Goal: Task Accomplishment & Management: Use online tool/utility

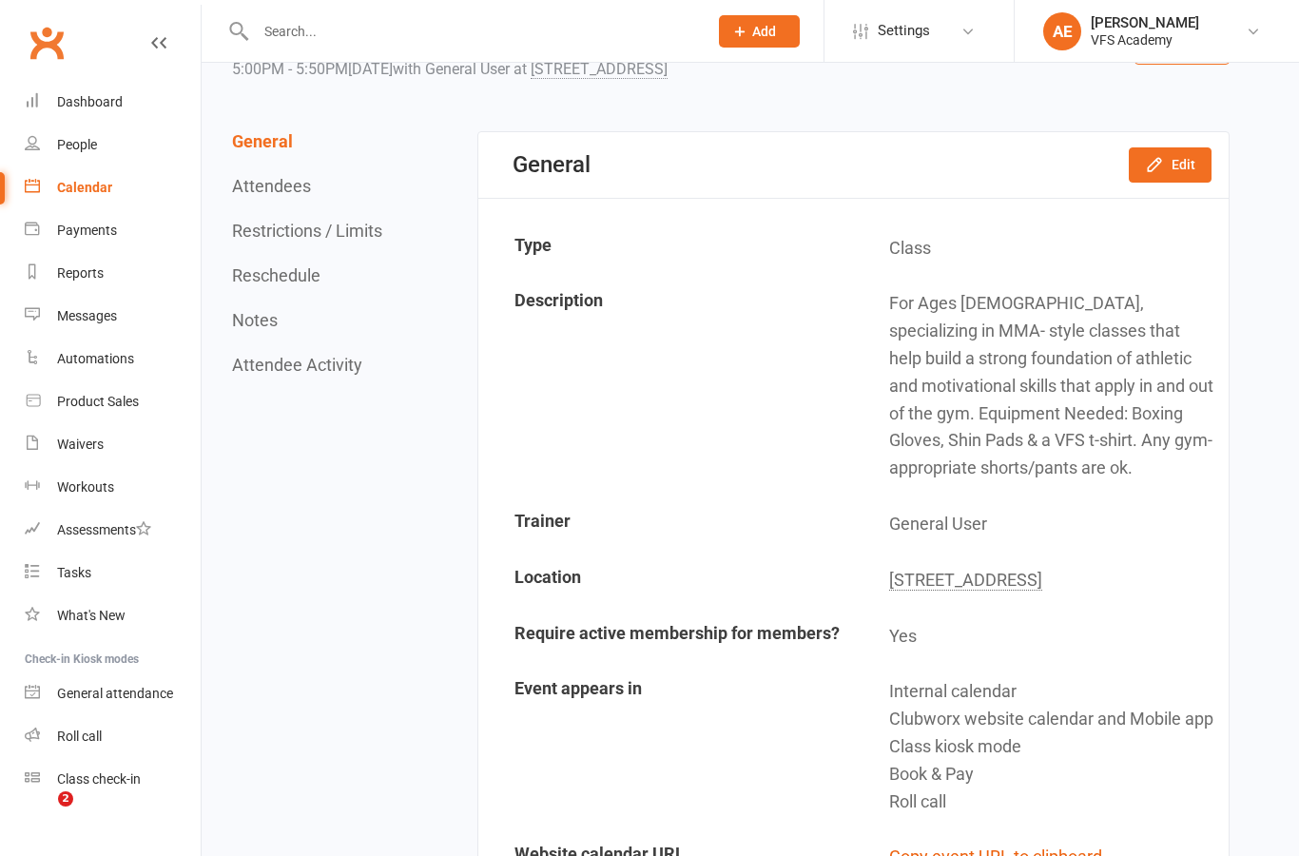
click at [81, 538] on link "Assessments" at bounding box center [113, 530] width 176 height 43
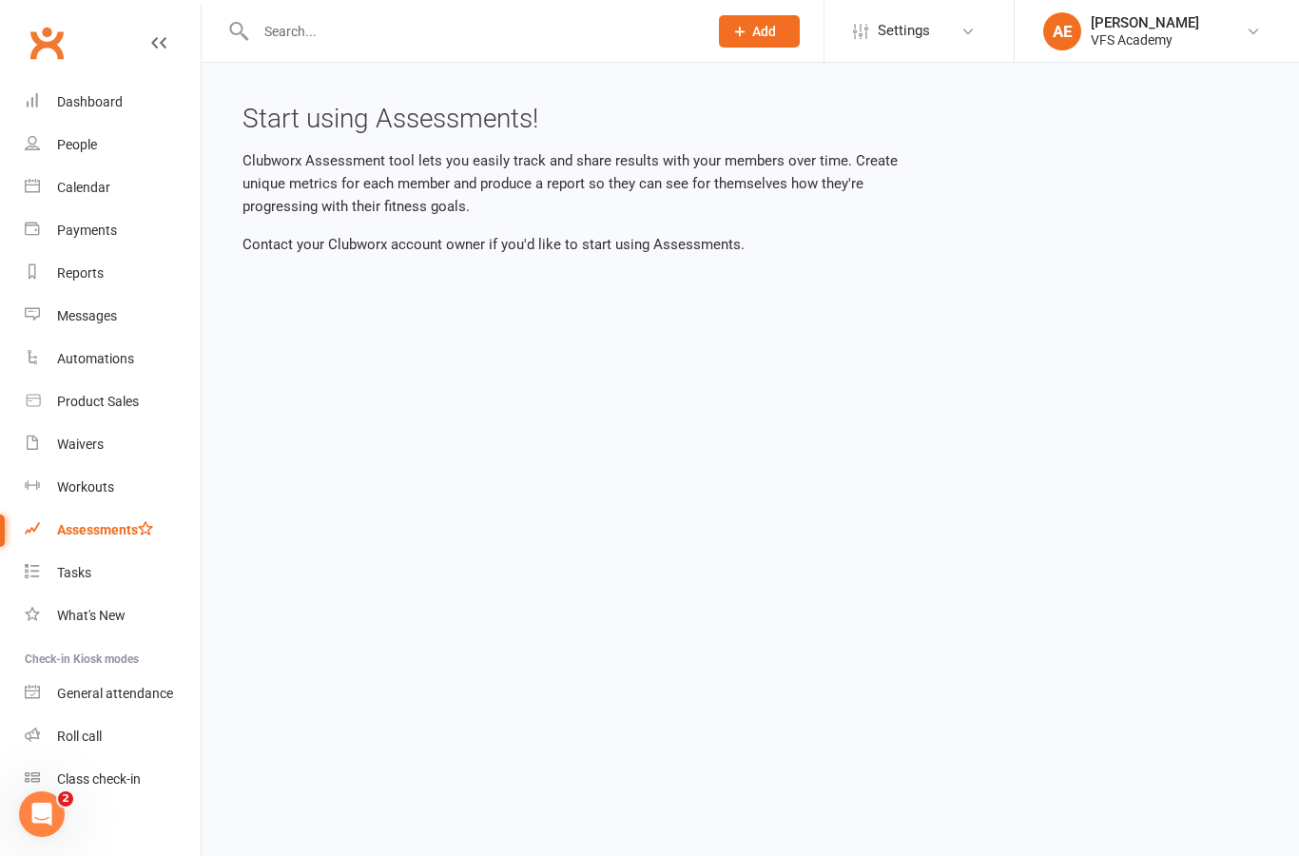
click at [95, 534] on div "Assessments" at bounding box center [105, 529] width 96 height 15
click at [97, 378] on link "Automations" at bounding box center [113, 359] width 176 height 43
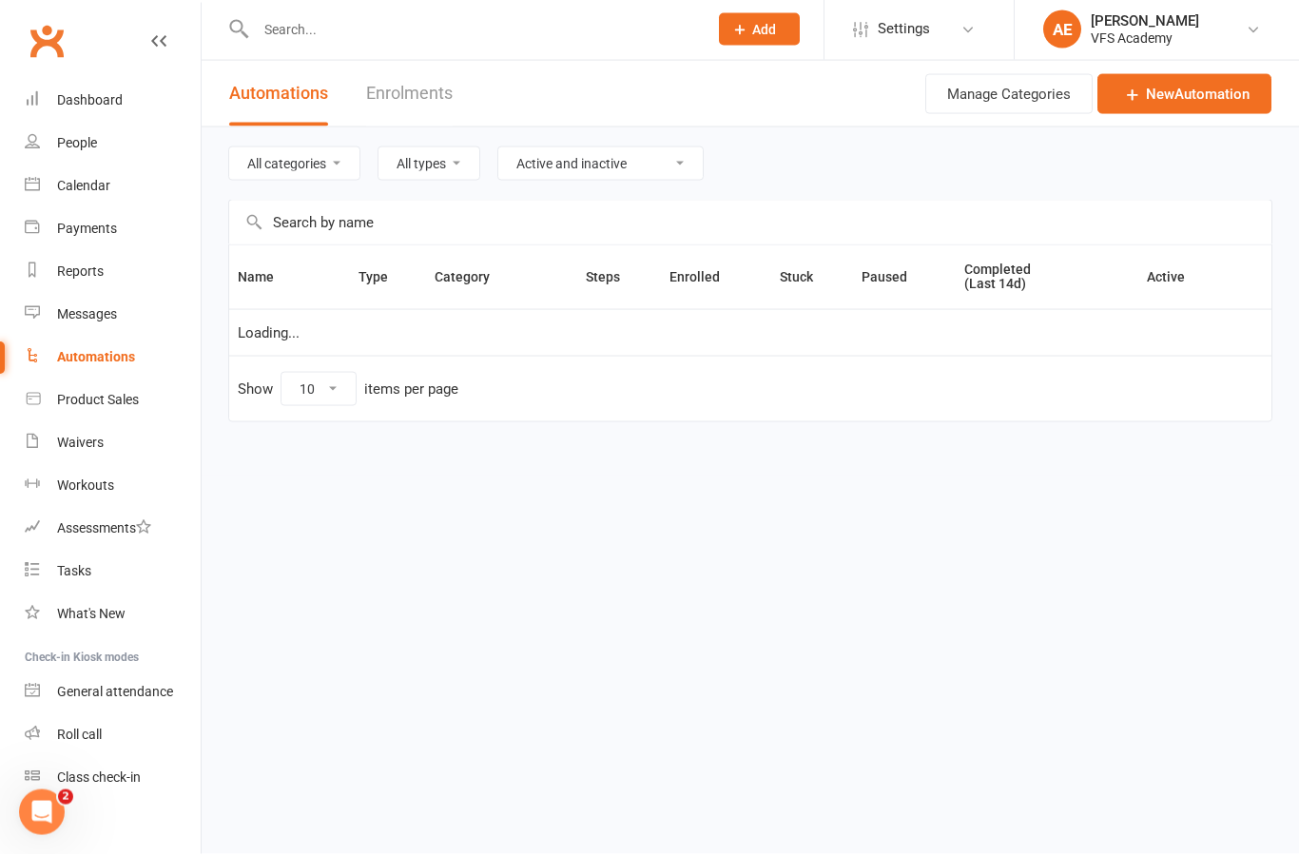
select select "100"
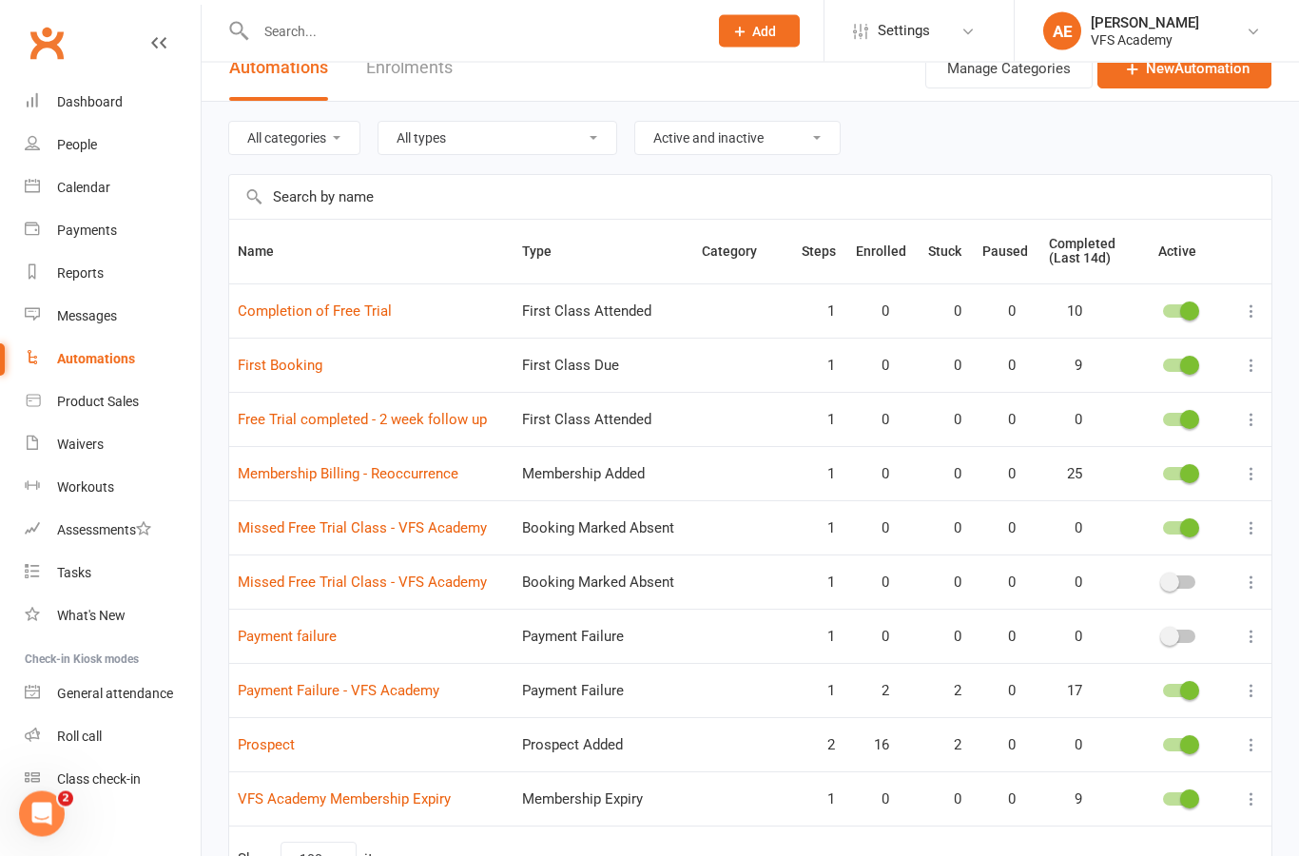
scroll to position [160, 0]
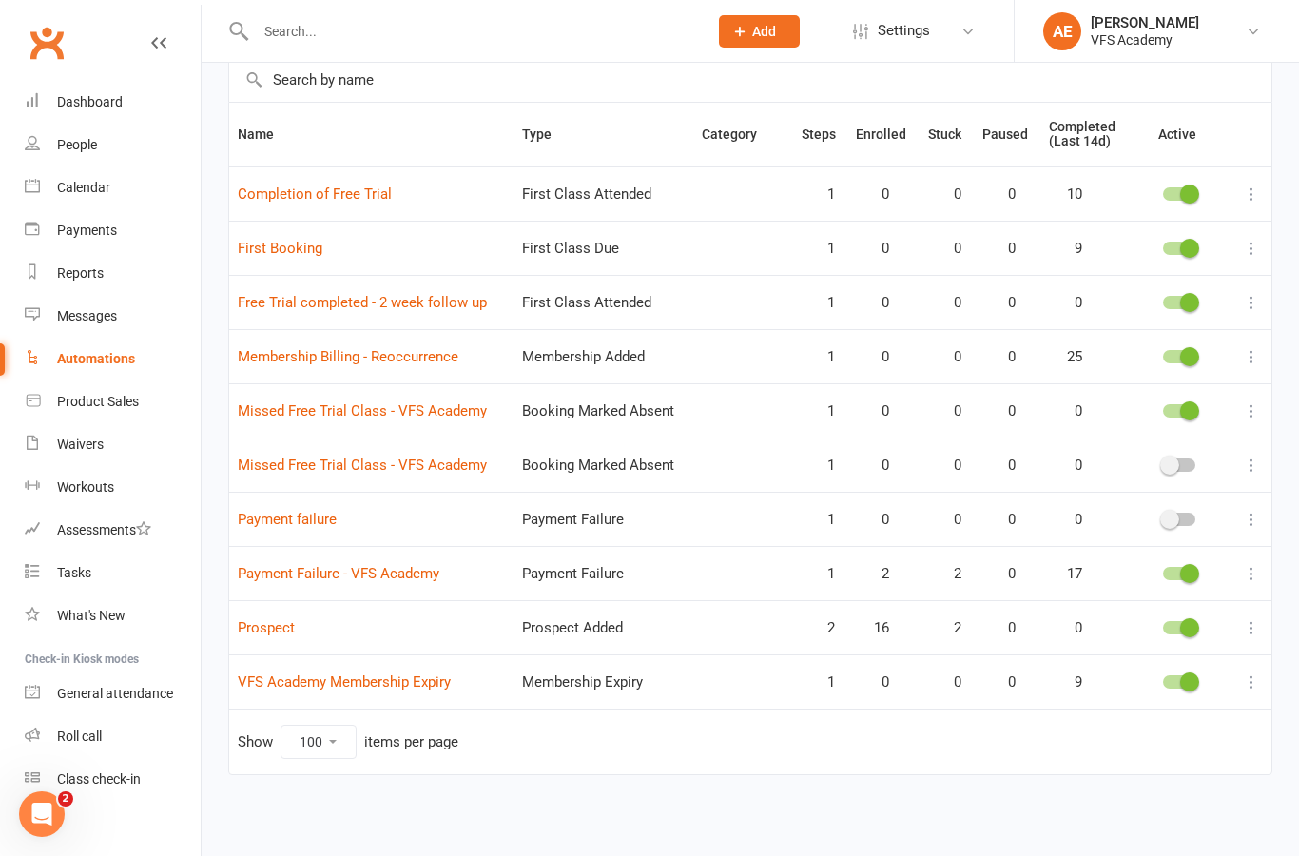
click at [256, 511] on link "Payment failure" at bounding box center [287, 519] width 99 height 17
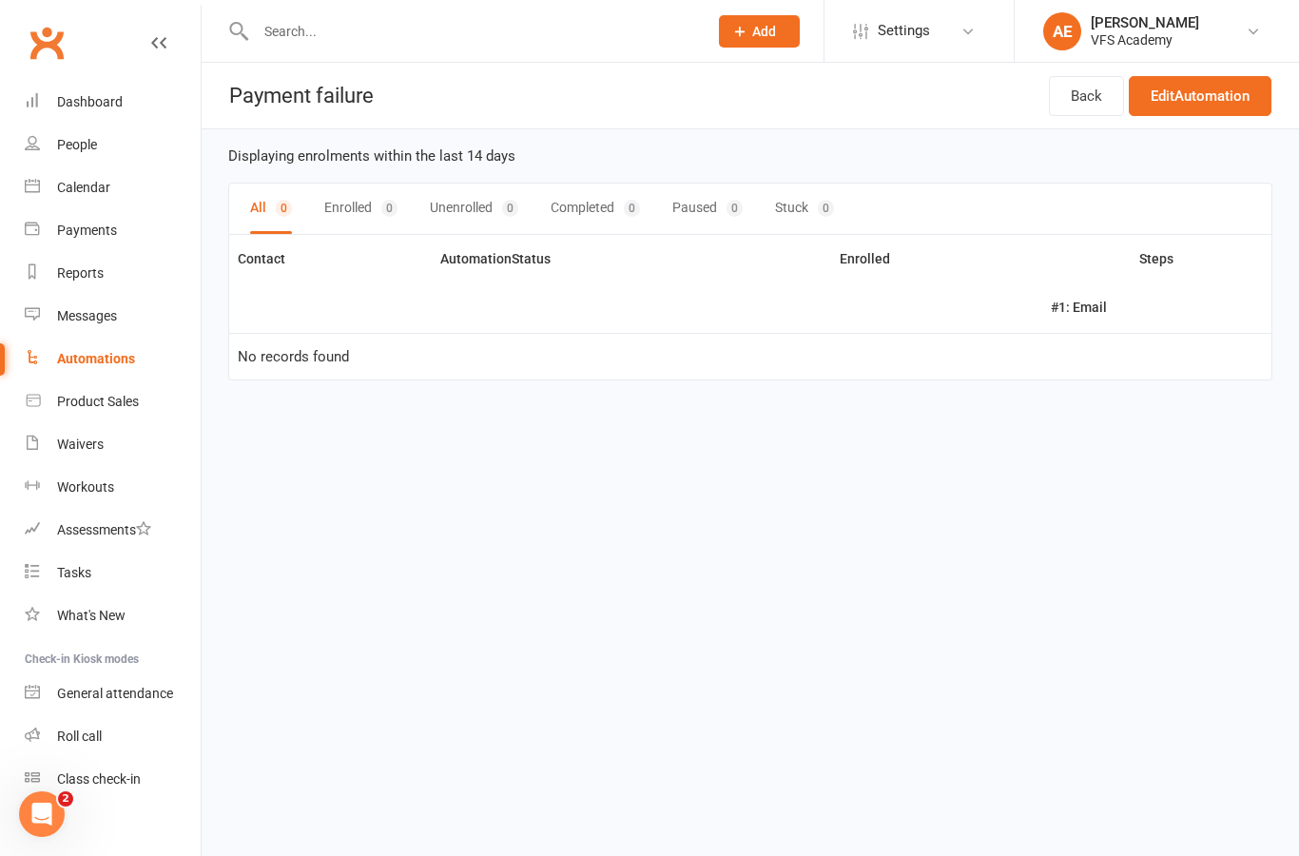
select select "100"
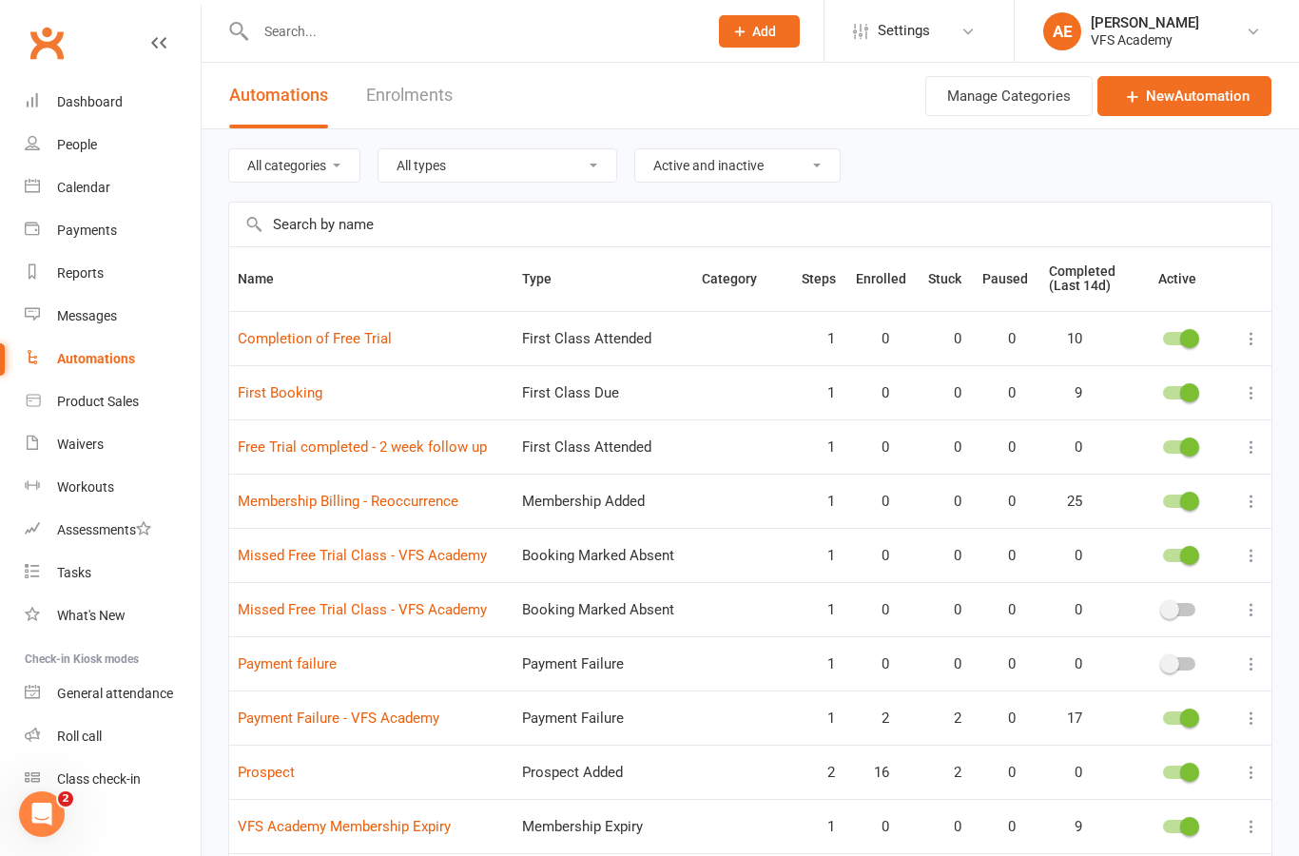
click at [387, 721] on link "Payment Failure - VFS Academy" at bounding box center [339, 717] width 202 height 17
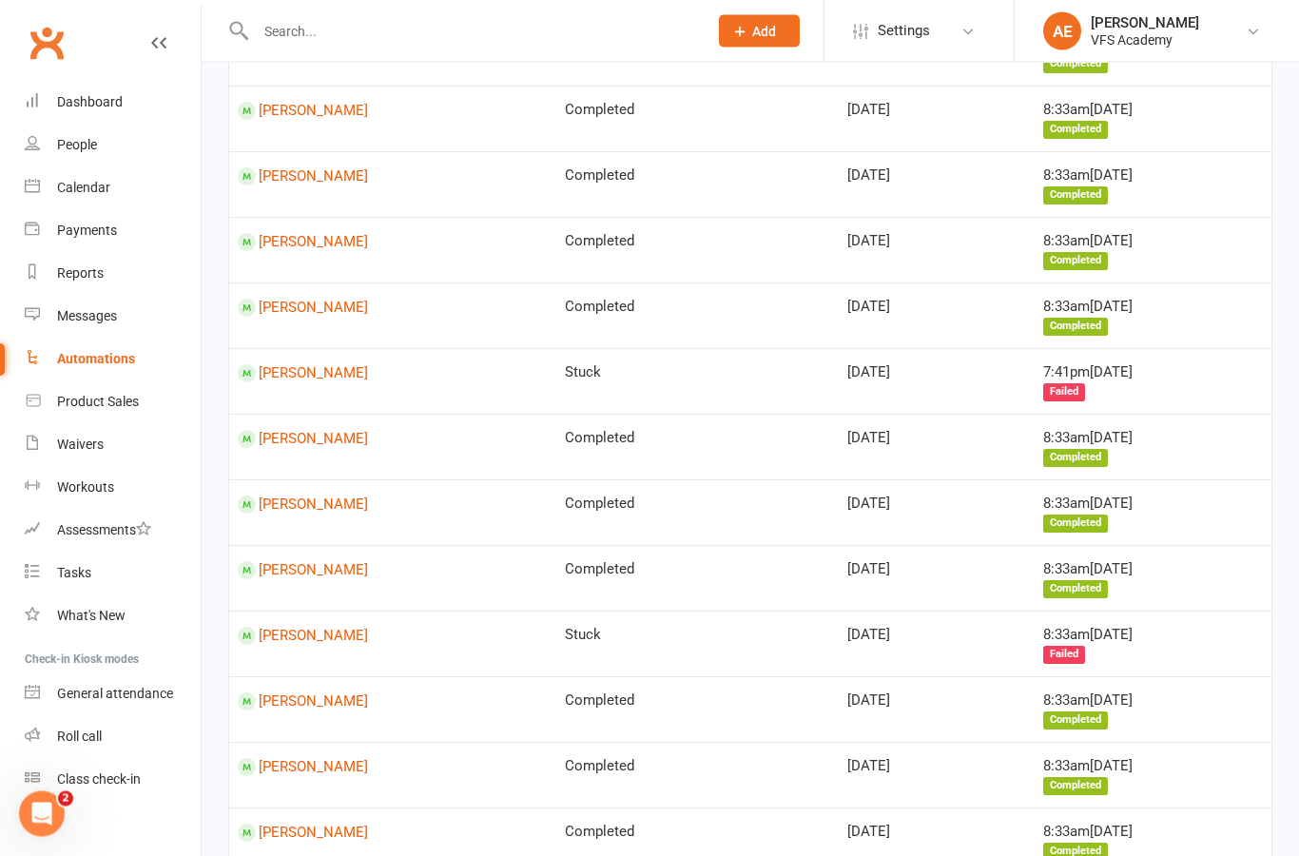
scroll to position [726, 0]
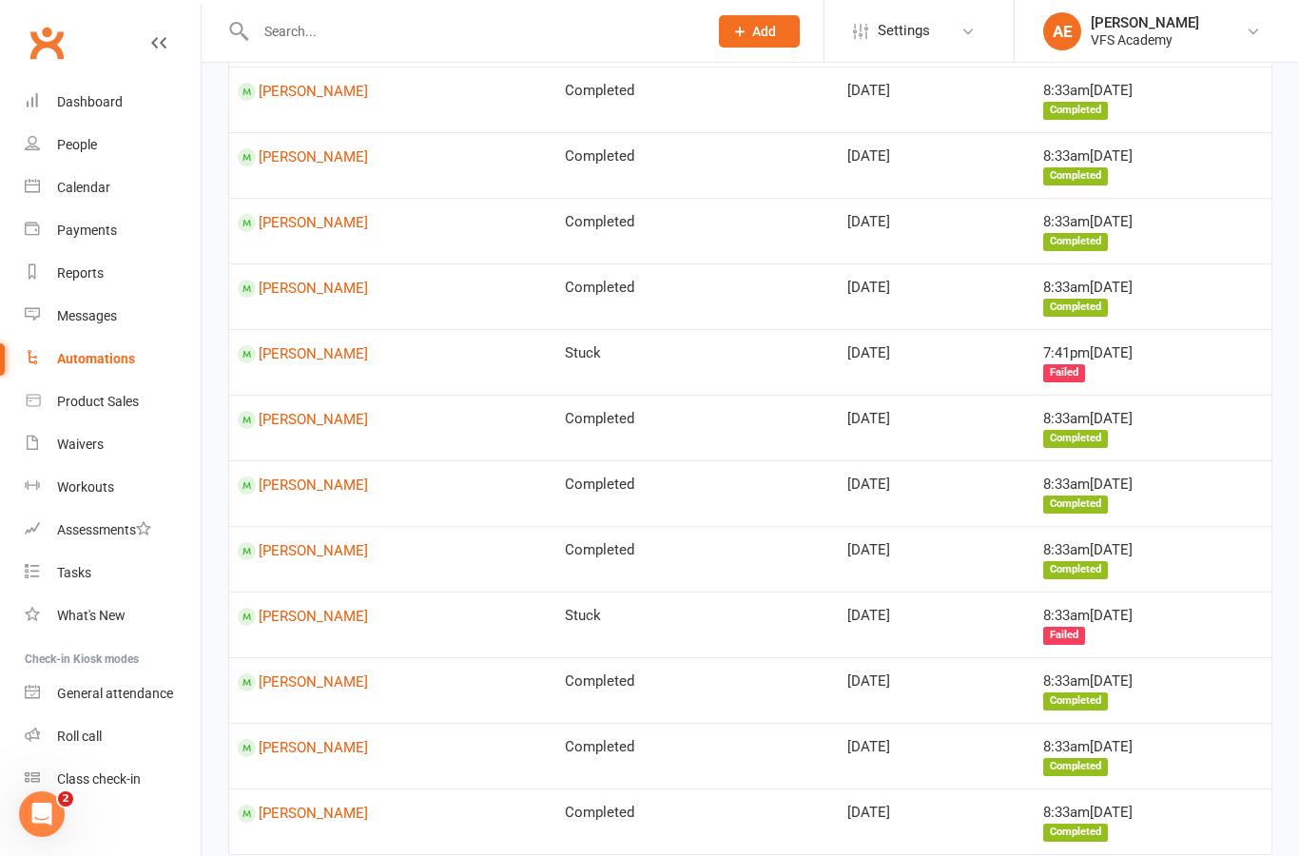
click at [327, 739] on link "Deisy Aldana" at bounding box center [393, 748] width 310 height 18
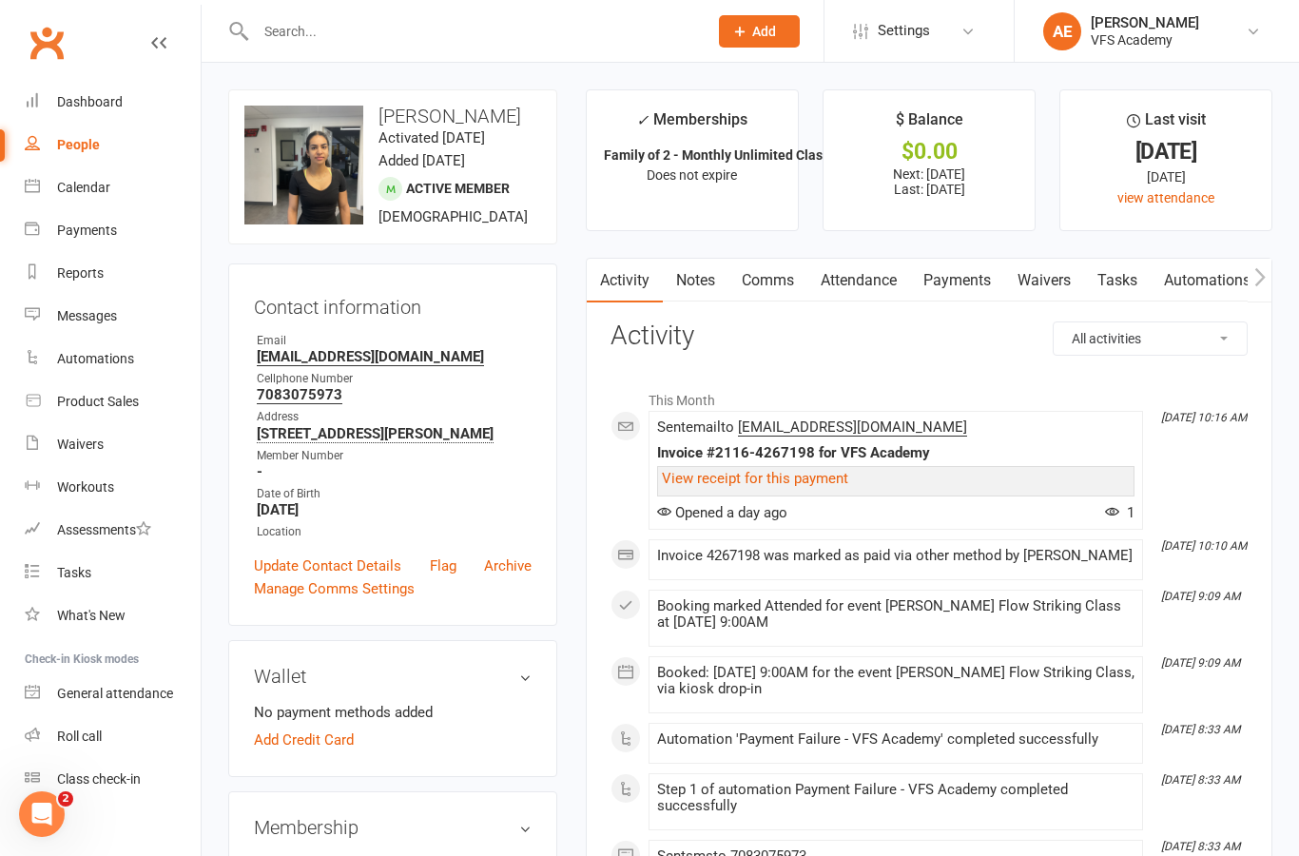
scroll to position [3, 0]
click at [129, 78] on link "Dashboard" at bounding box center [113, 99] width 176 height 43
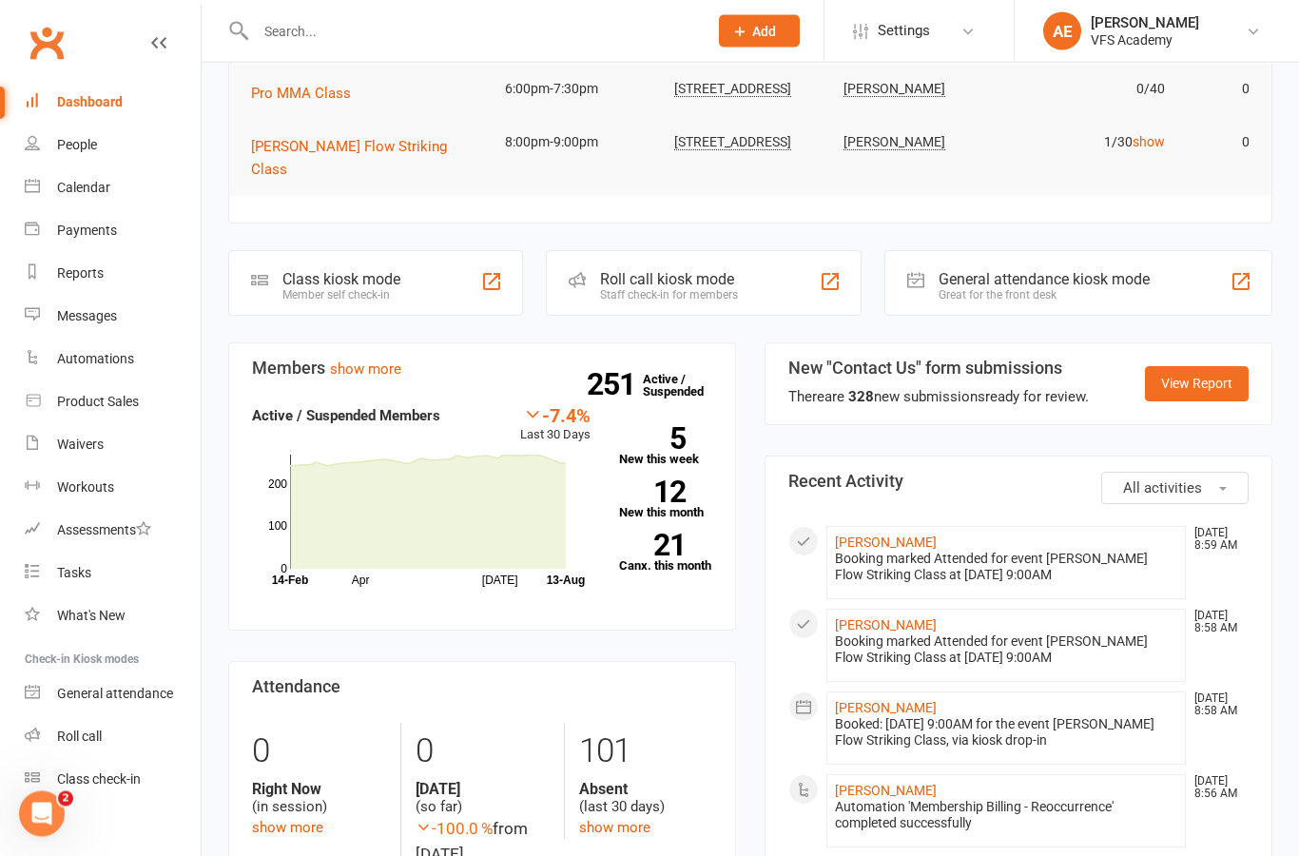
scroll to position [318, 0]
click at [296, 287] on div "Member self check-in" at bounding box center [341, 293] width 118 height 13
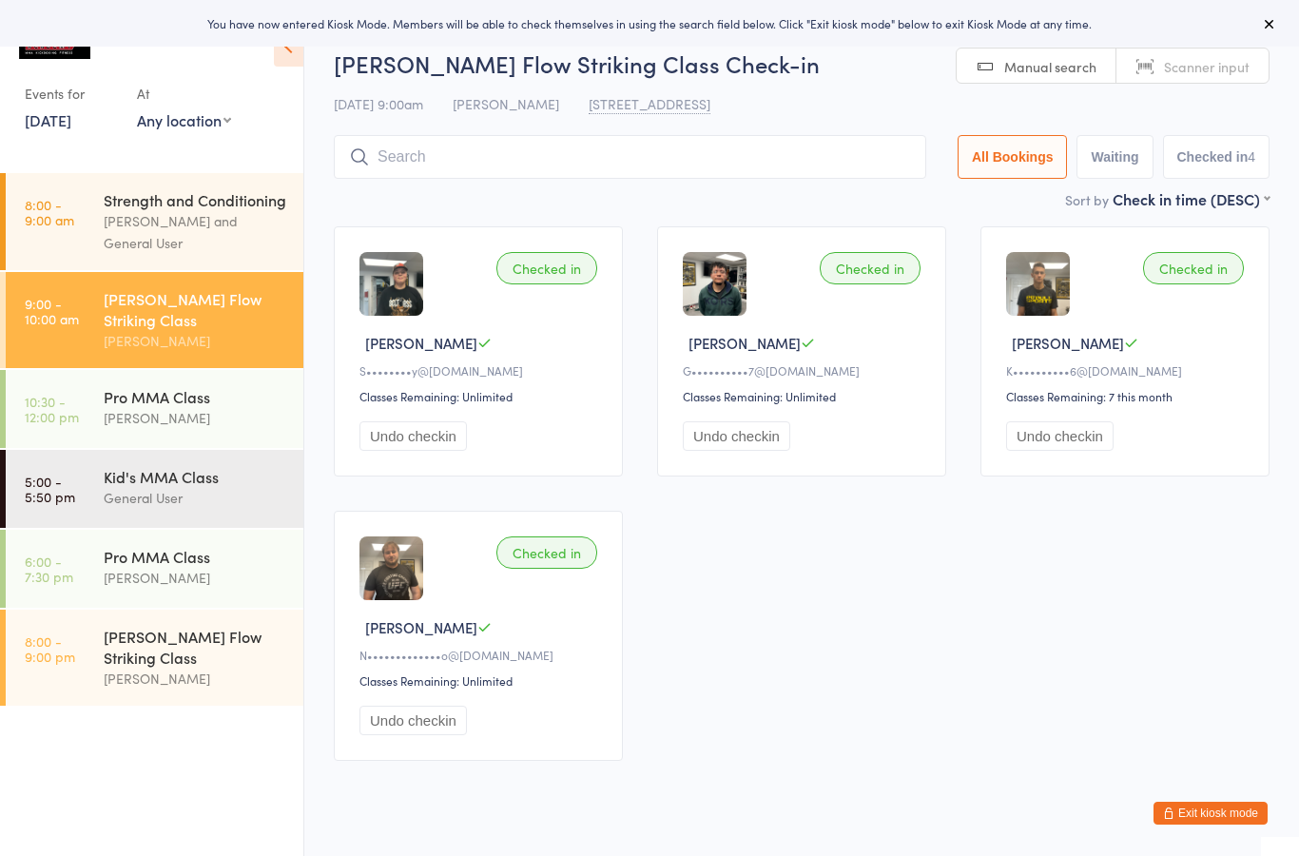
click at [777, 178] on input "search" at bounding box center [630, 157] width 592 height 44
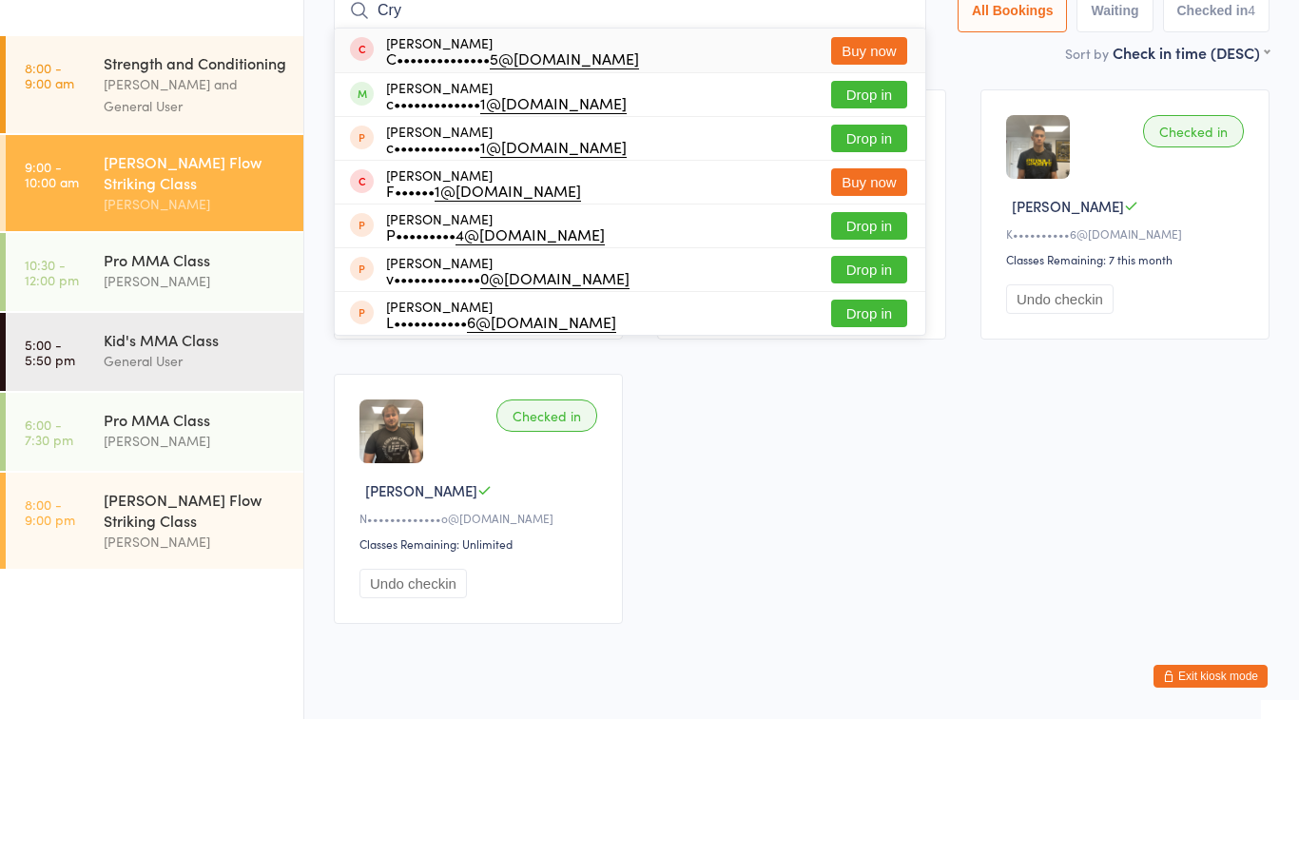
type input "Cry"
click at [842, 218] on button "Drop in" at bounding box center [869, 232] width 76 height 28
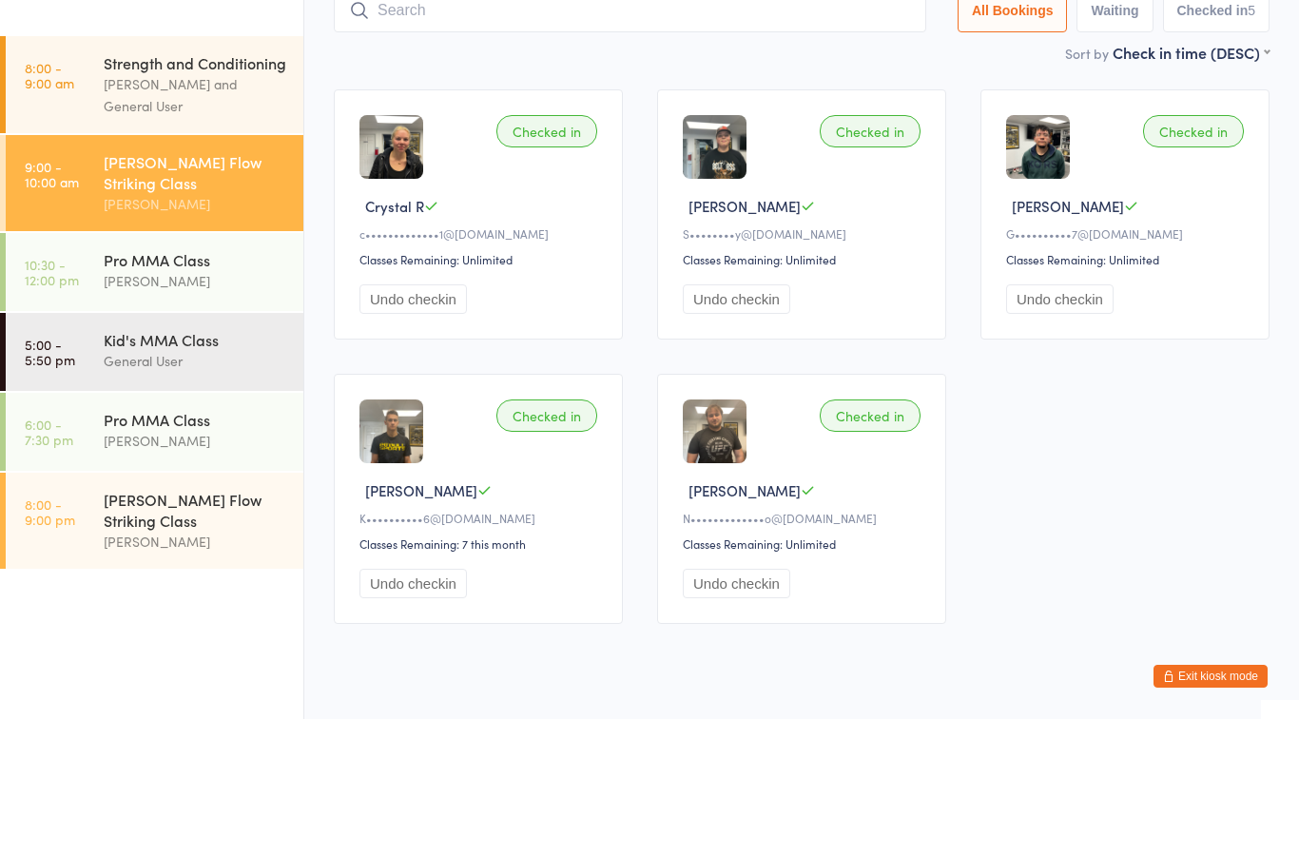
scroll to position [67, 0]
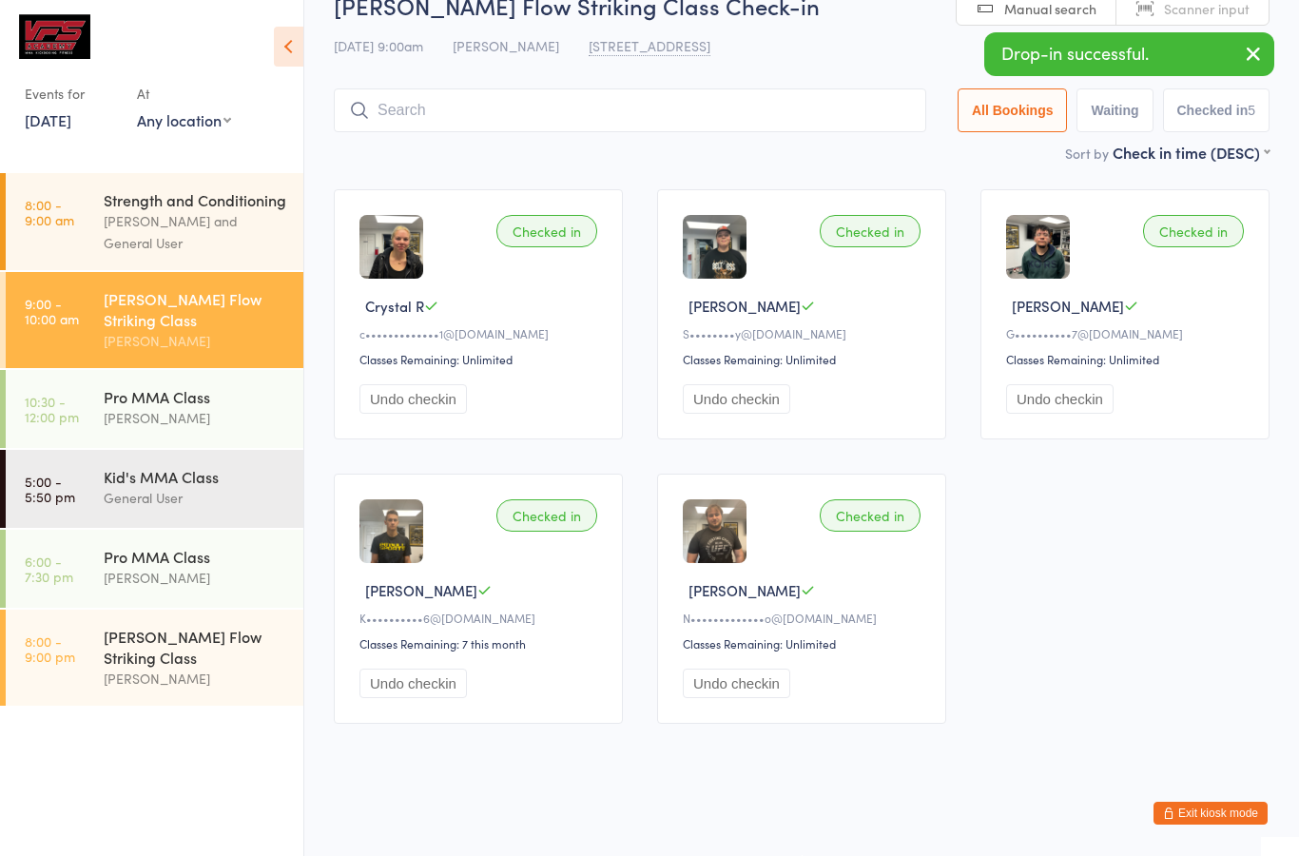
click at [759, 88] on input "search" at bounding box center [630, 110] width 592 height 44
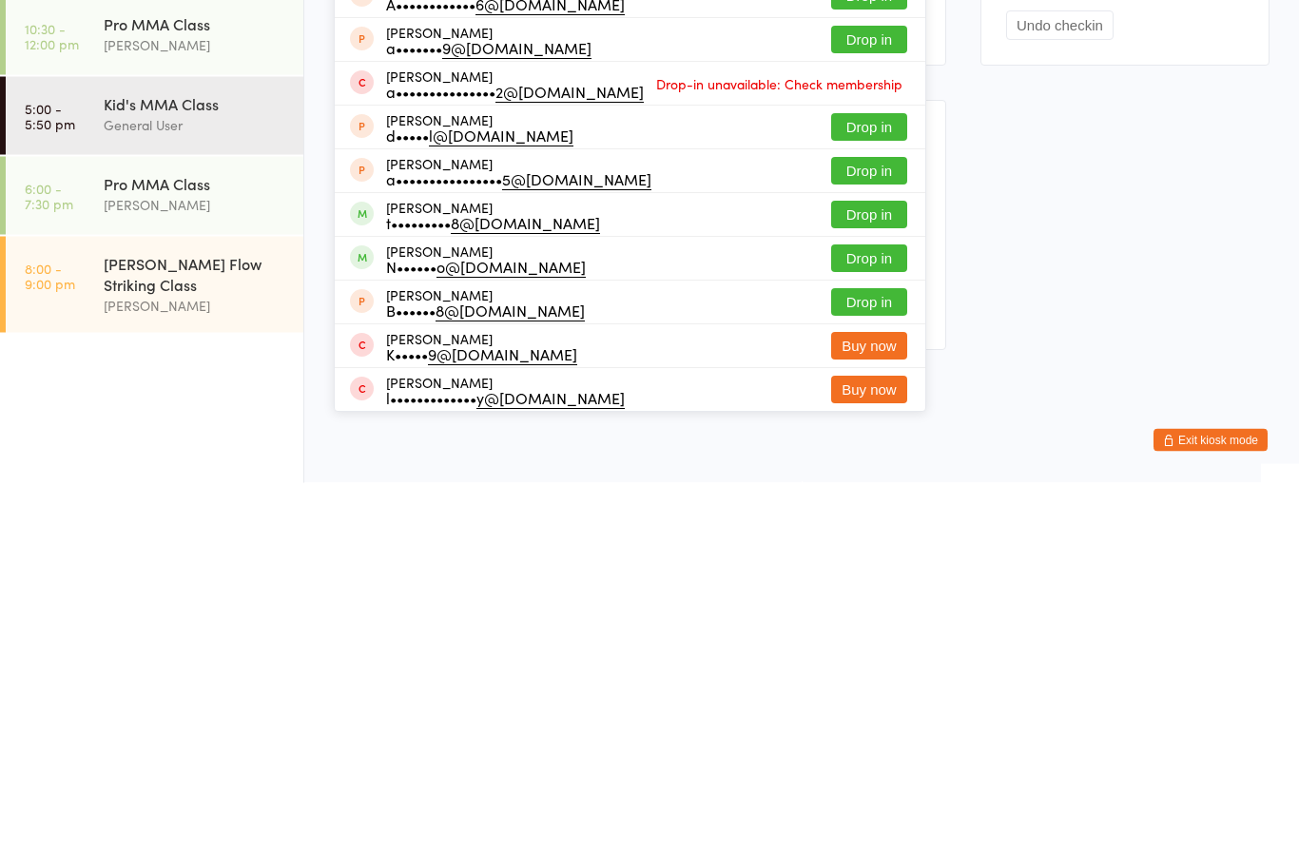
type input "Anto"
click at [866, 618] on button "Drop in" at bounding box center [869, 632] width 76 height 28
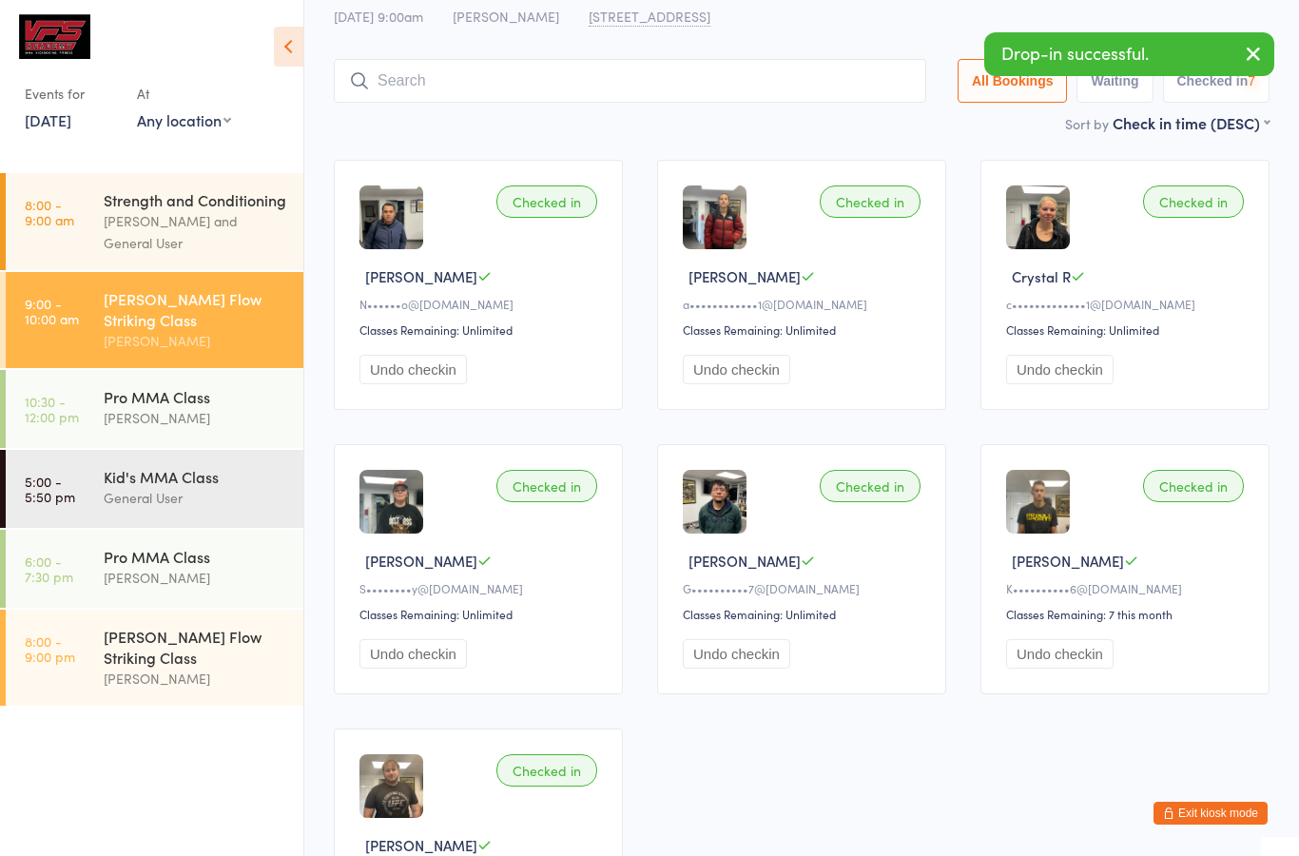
click at [809, 98] on input "search" at bounding box center [630, 81] width 592 height 44
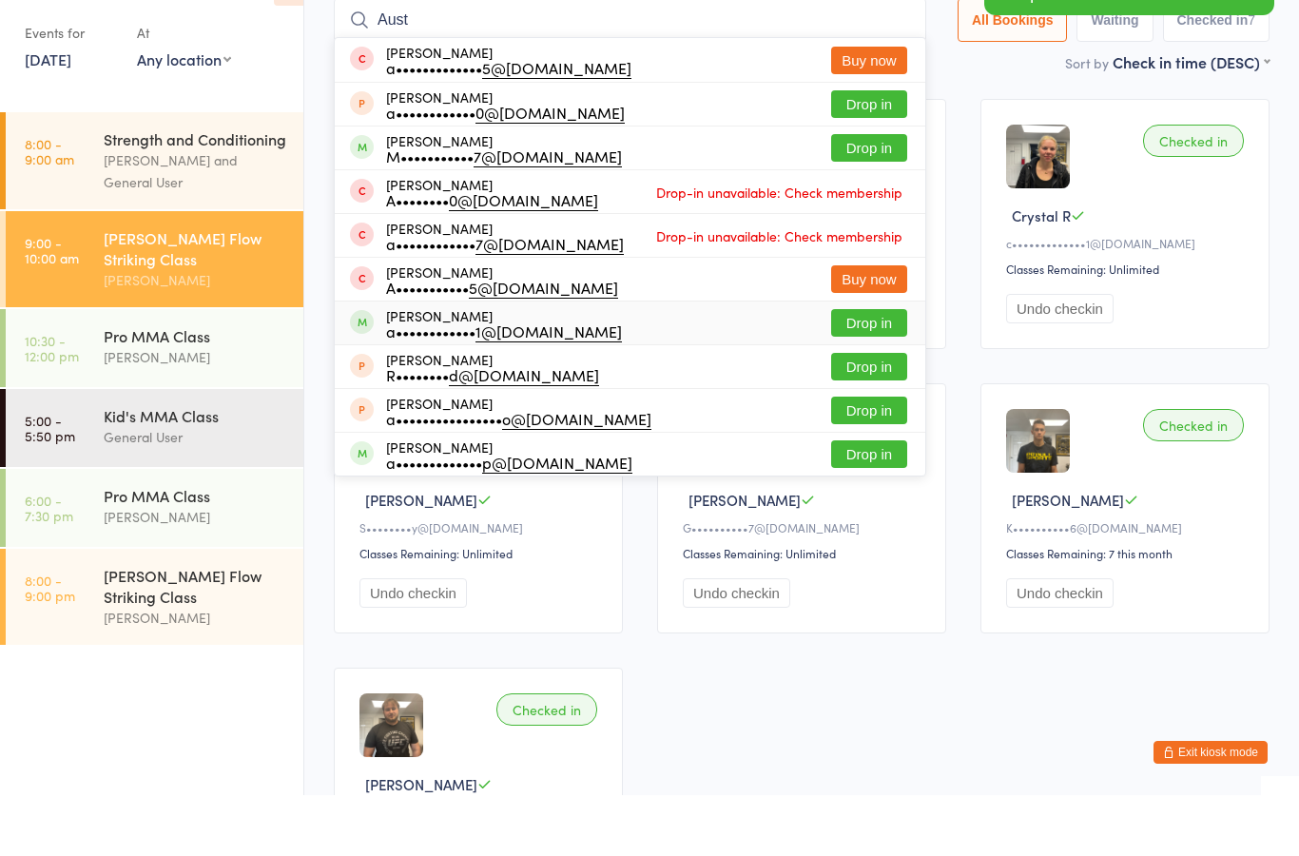
type input "Aust"
click at [701, 362] on div "[PERSON_NAME] a•••••••••••• 1@[DOMAIN_NAME] Drop in" at bounding box center [630, 383] width 591 height 43
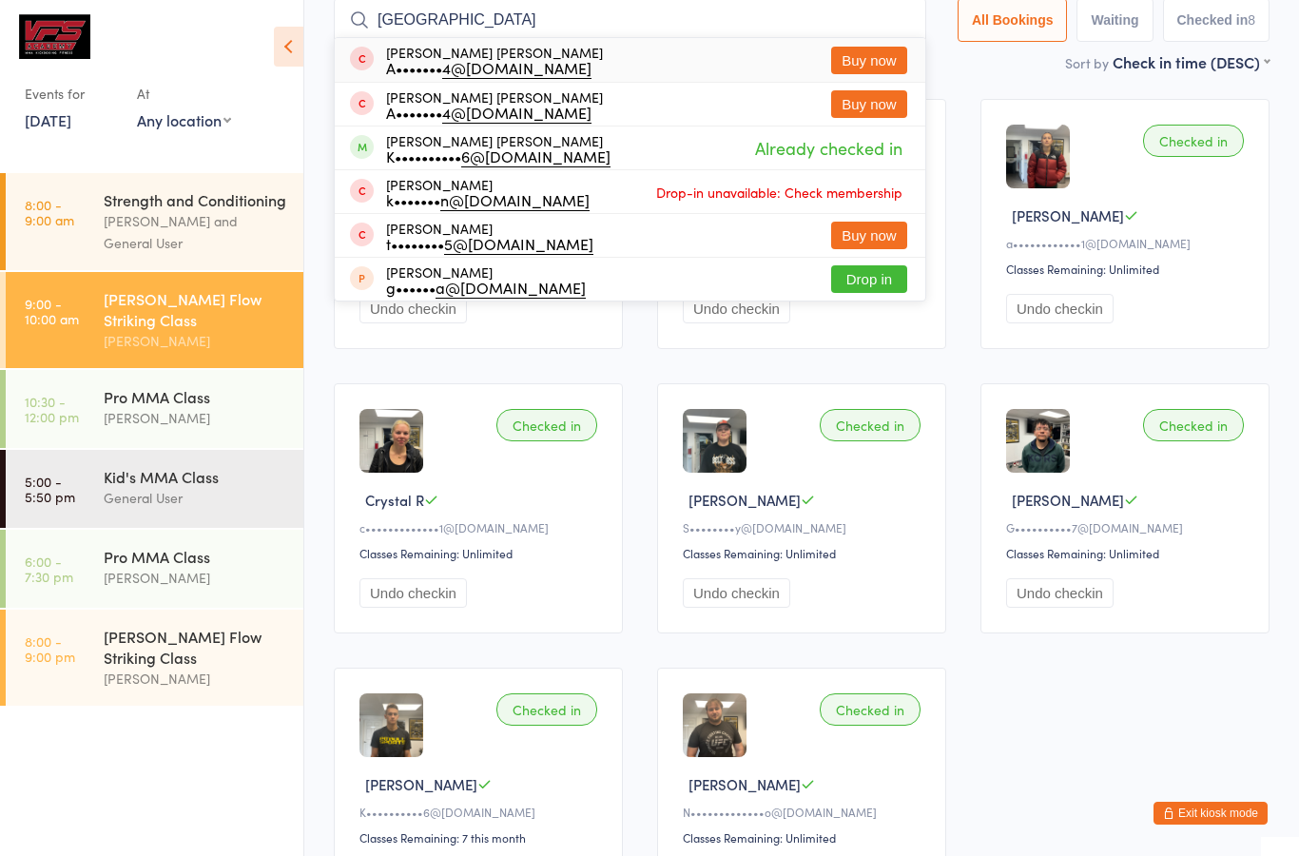
type input "[GEOGRAPHIC_DATA]"
click at [964, 98] on div "Checked in [GEOGRAPHIC_DATA] J a•••••••••••• 1@[DOMAIN_NAME] Classes Remaining:…" at bounding box center [802, 508] width 970 height 853
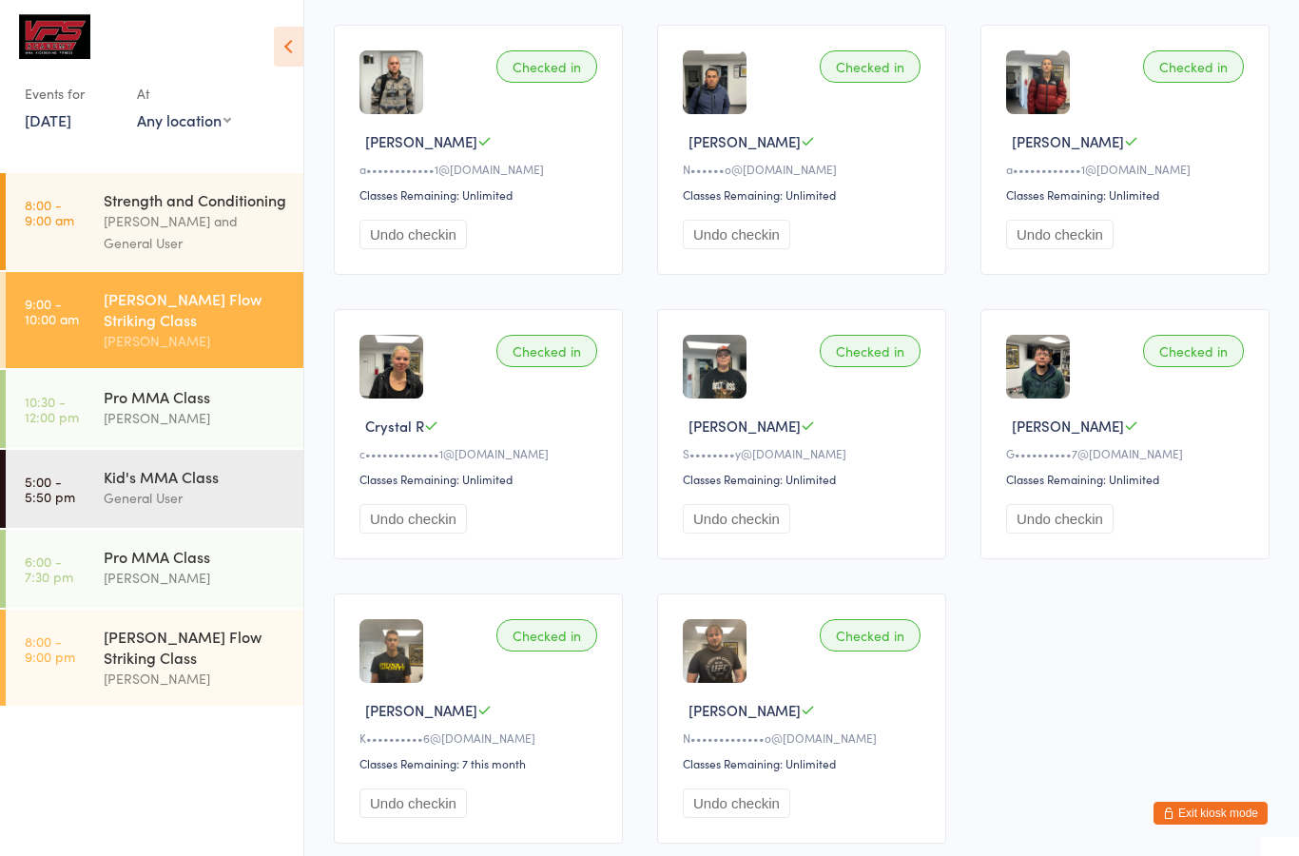
scroll to position [0, 0]
